Goal: Transaction & Acquisition: Purchase product/service

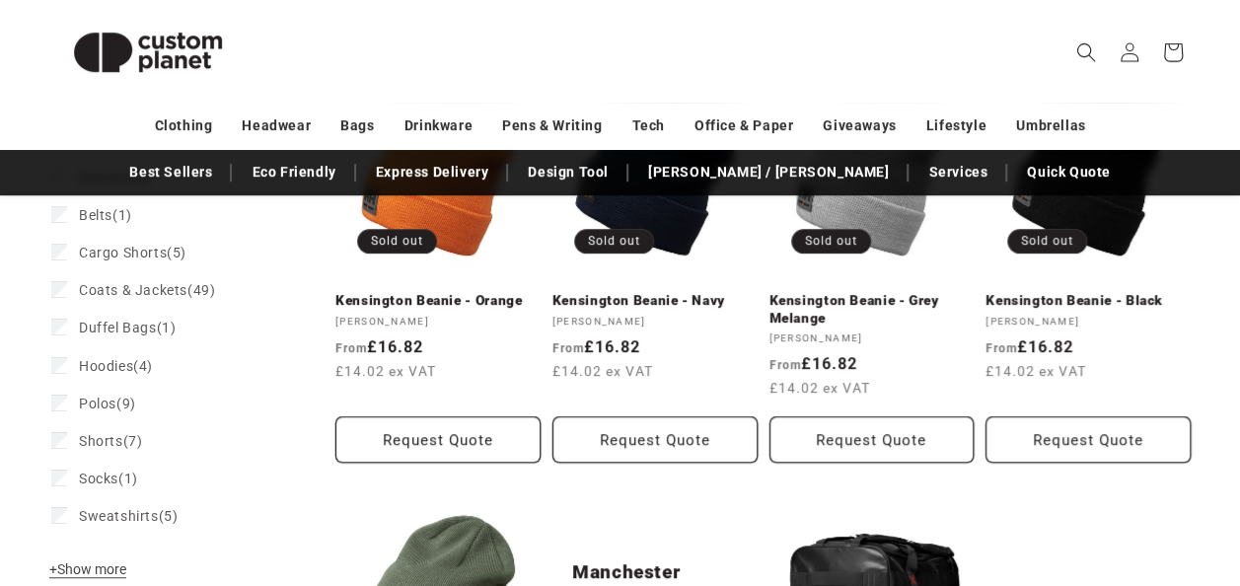
scroll to position [399, 0]
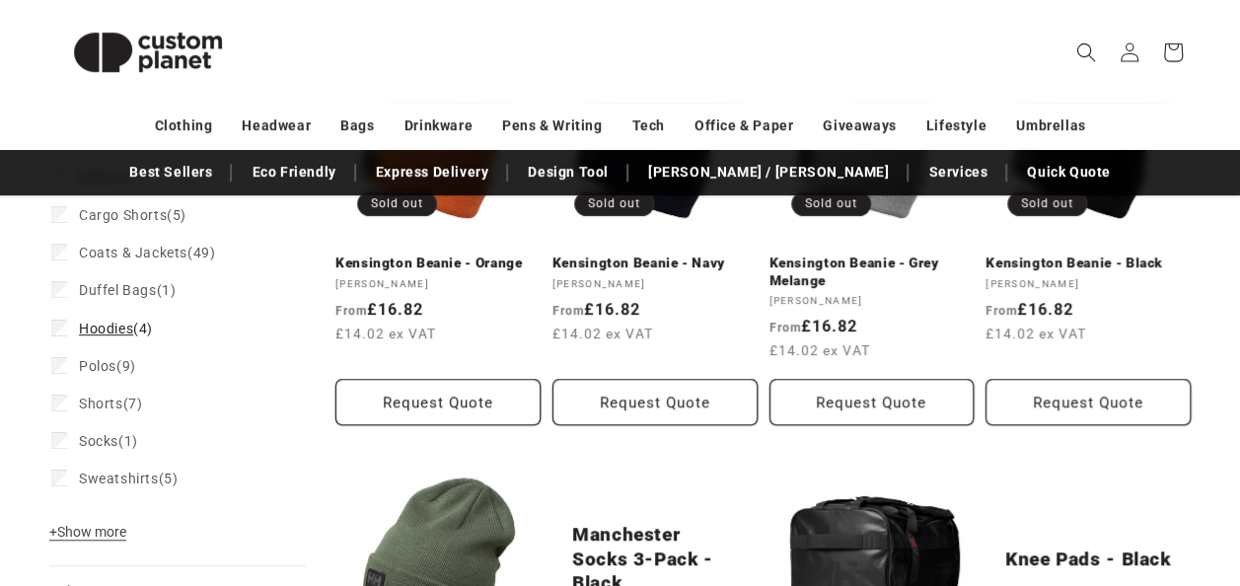
click at [71, 324] on label "Hoodies (4) Hoodies (4 products)" at bounding box center [171, 328] width 241 height 37
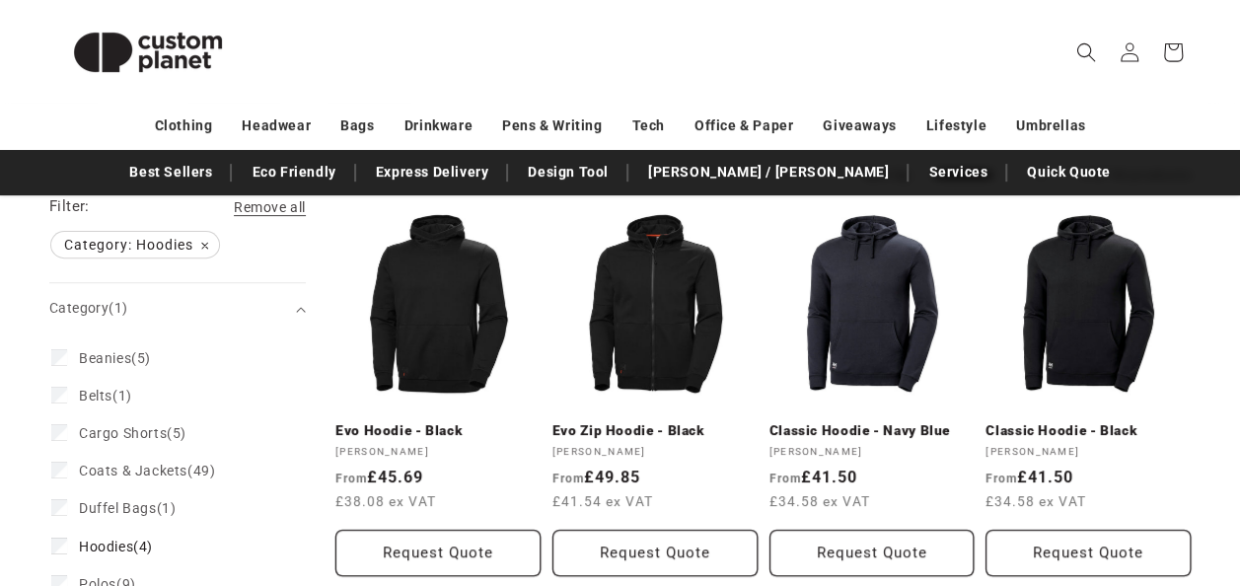
scroll to position [238, 0]
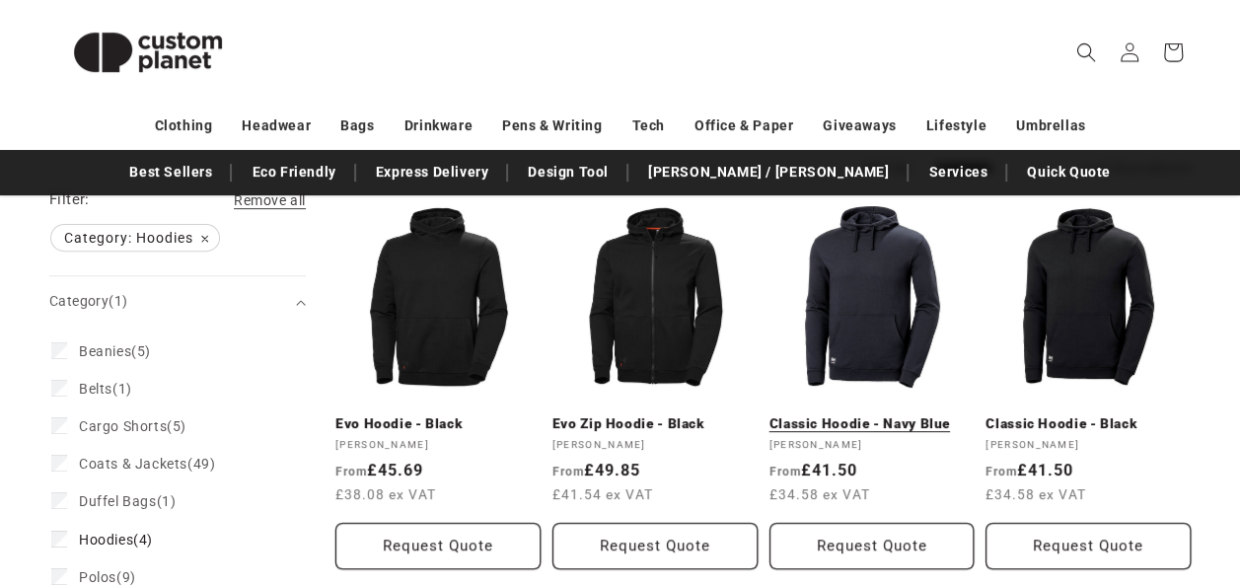
click at [847, 419] on link "Classic Hoodie - Navy Blue" at bounding box center [872, 424] width 205 height 18
